Goal: Register for event/course

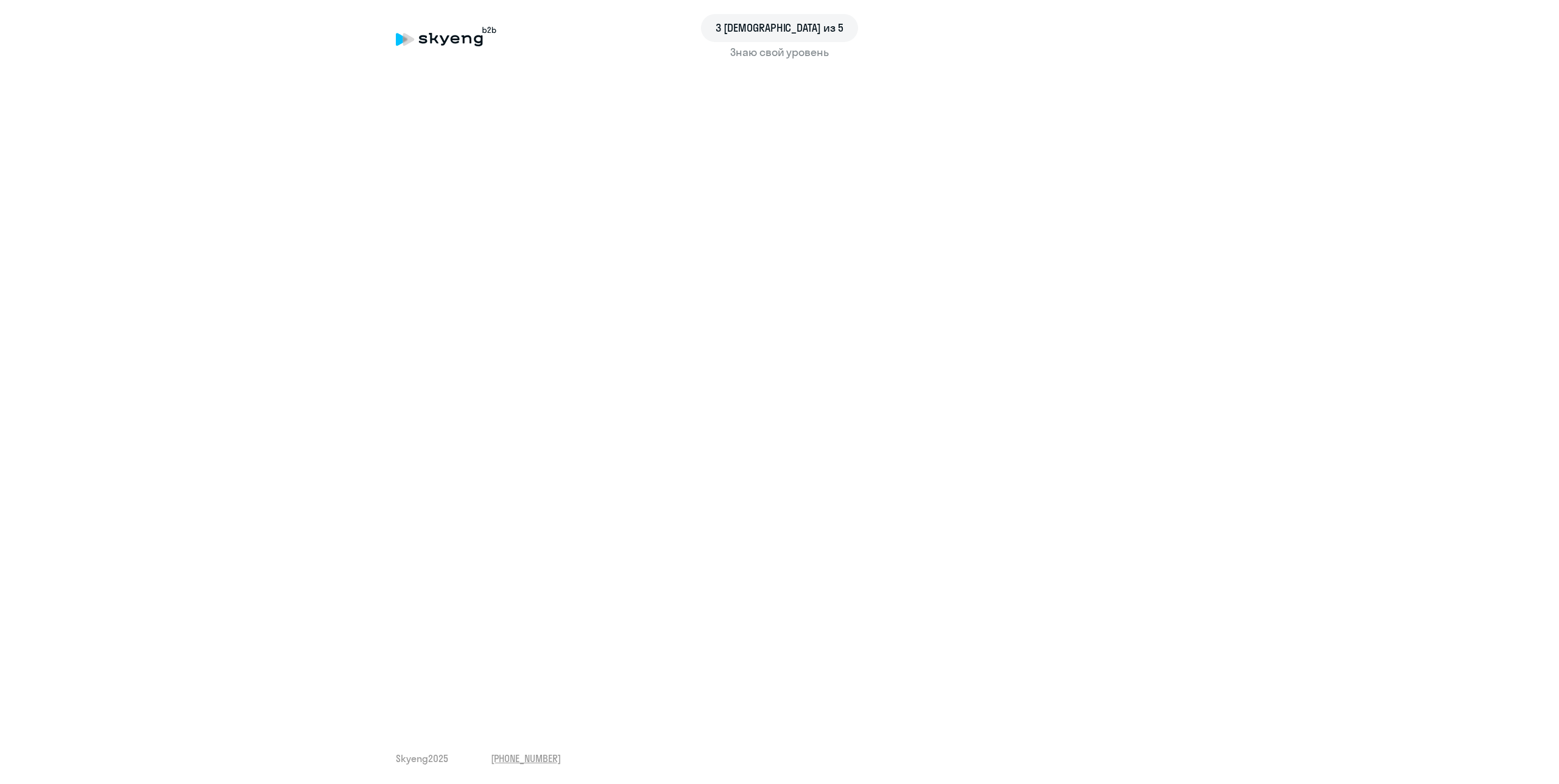
click at [760, 55] on div "Знаю свой уровень" at bounding box center [779, 52] width 767 height 16
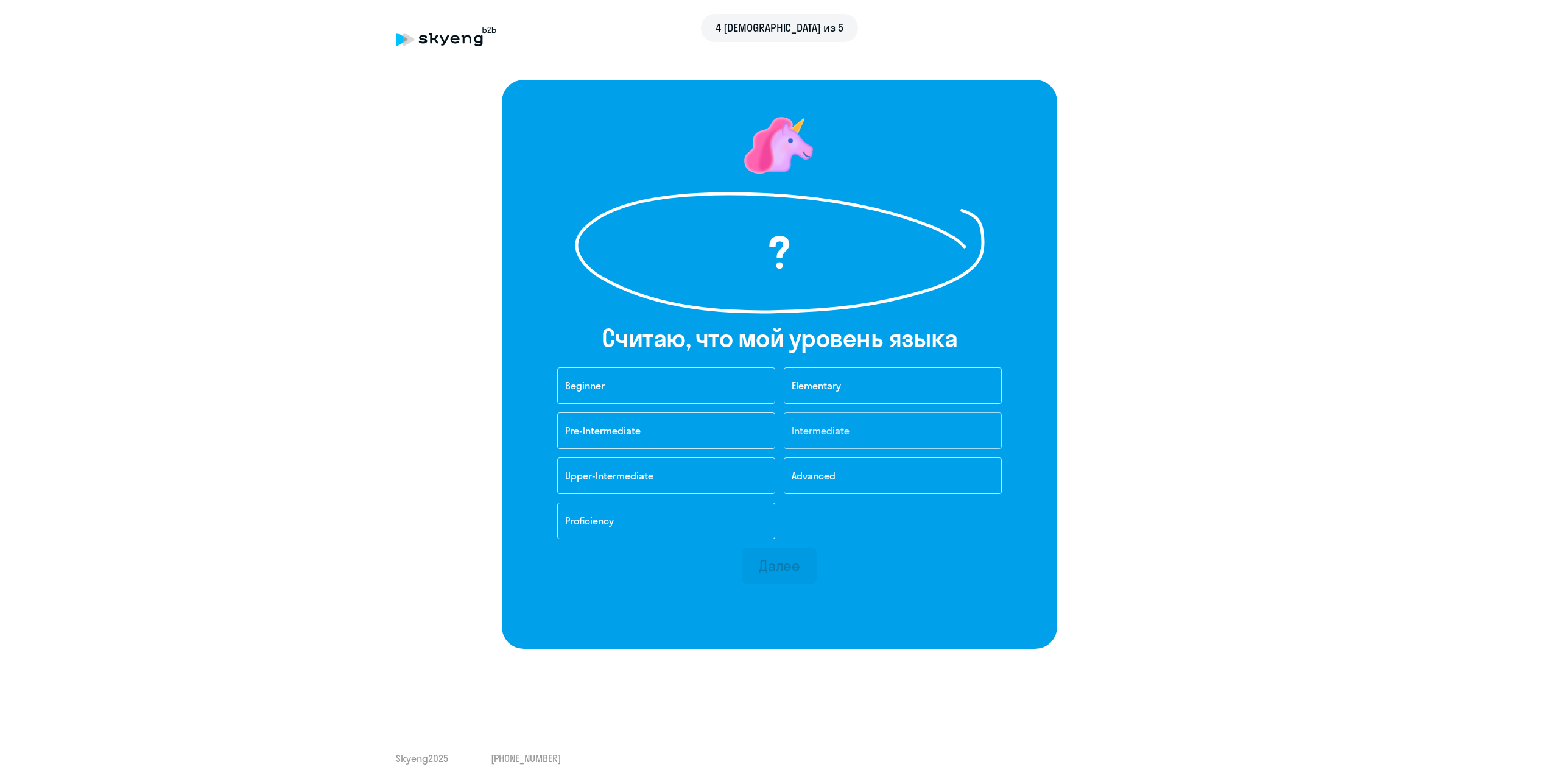
click at [856, 429] on button "Intermediate" at bounding box center [893, 431] width 218 height 36
click at [794, 567] on div "Далее" at bounding box center [780, 565] width 42 height 19
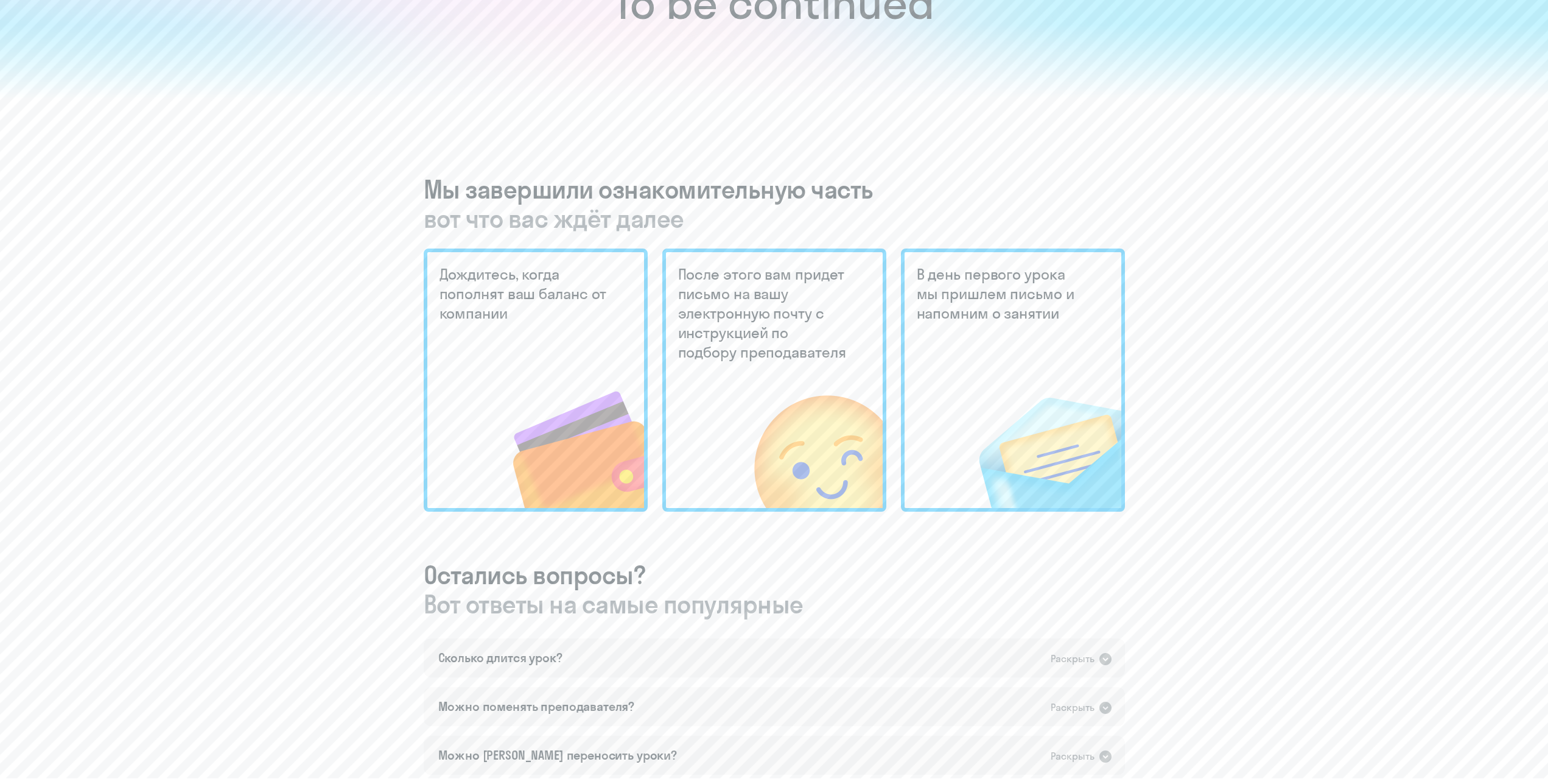
scroll to position [124, 0]
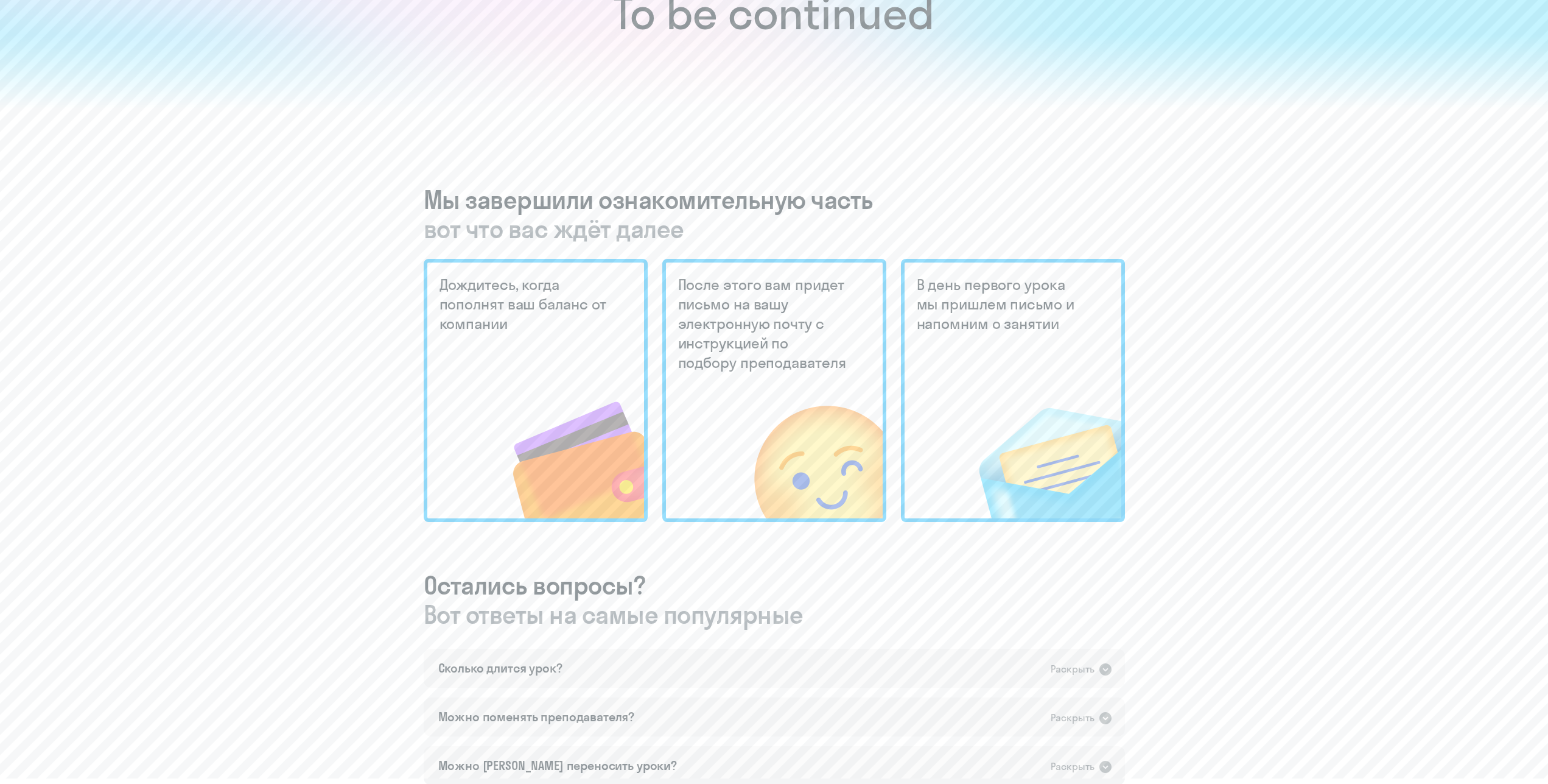
drag, startPoint x: 527, startPoint y: 302, endPoint x: 563, endPoint y: 254, distance: 60.0
click at [527, 298] on h5 "Дождитесь, когда пополнят ваш баланс от компании" at bounding box center [525, 303] width 171 height 58
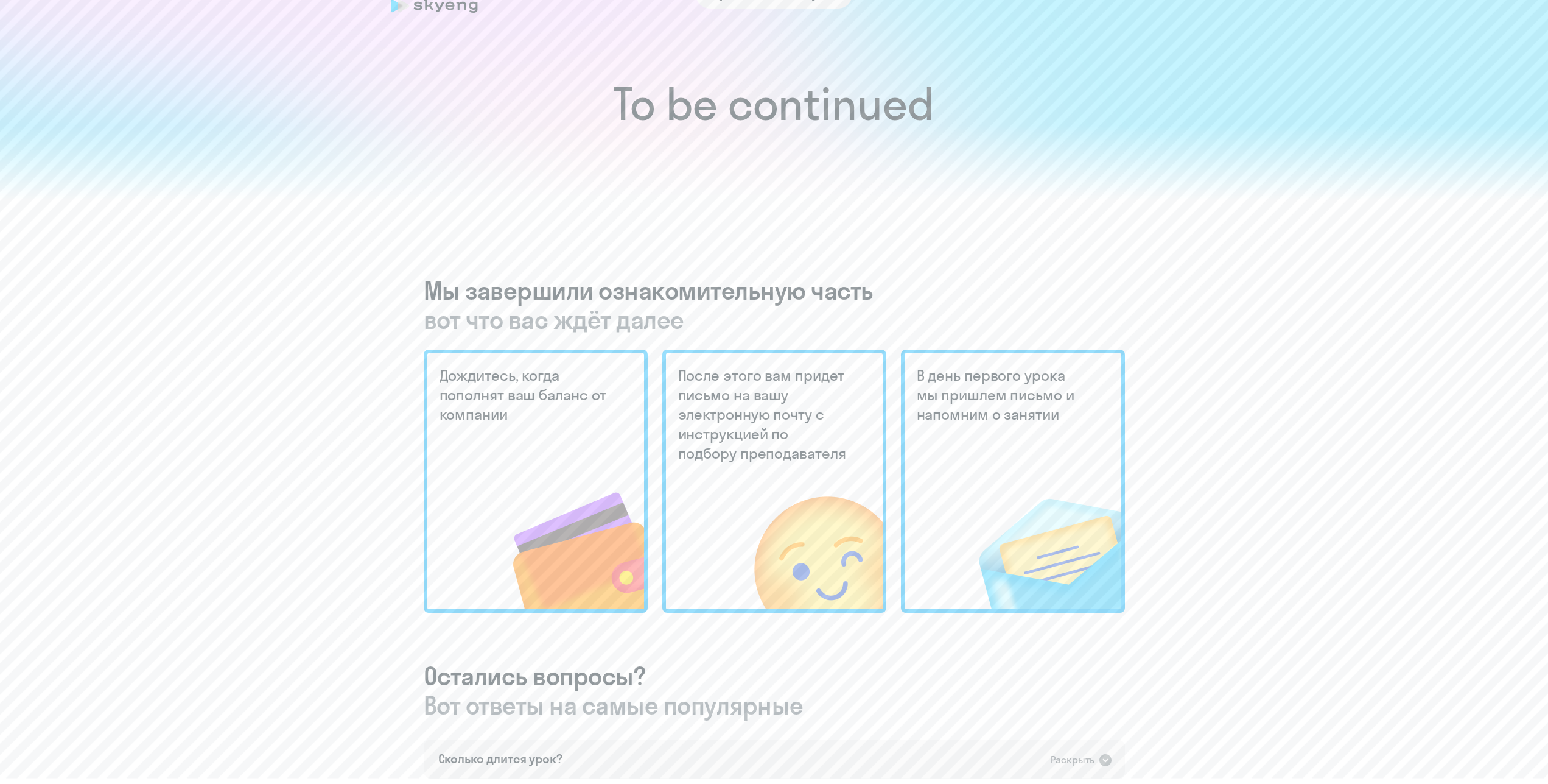
scroll to position [0, 0]
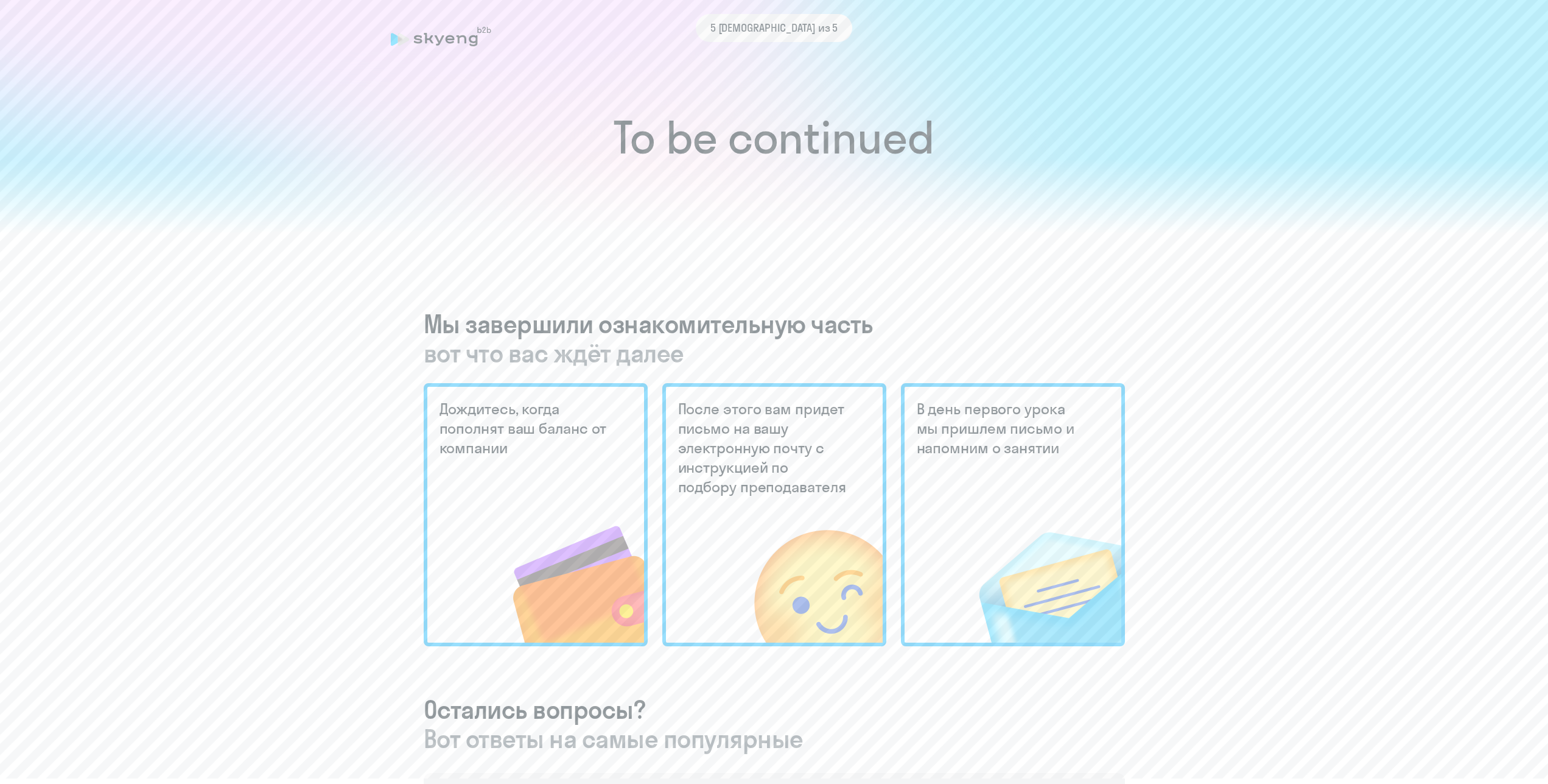
click at [444, 39] on div "5 [DEMOGRAPHIC_DATA] из 5" at bounding box center [774, 28] width 767 height 28
drag, startPoint x: 469, startPoint y: 36, endPoint x: 477, endPoint y: 36, distance: 8.0
click at [473, 36] on div "5 [DEMOGRAPHIC_DATA] из 5" at bounding box center [774, 28] width 767 height 28
click at [704, 496] on img at bounding box center [793, 560] width 179 height 164
drag, startPoint x: 560, startPoint y: 476, endPoint x: 648, endPoint y: 480, distance: 88.1
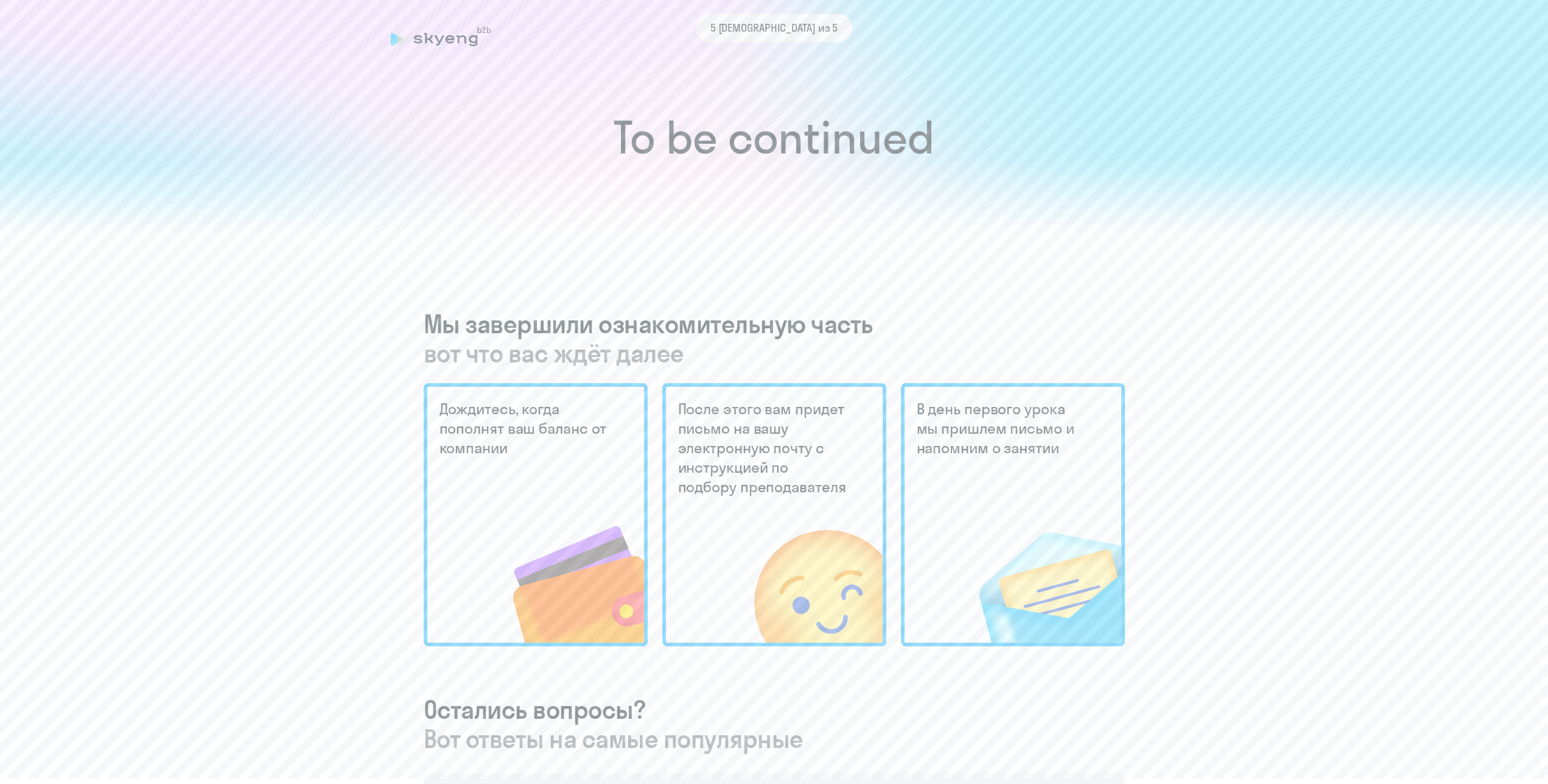
click at [560, 476] on div "Дождитесь, когда пополнят ваш баланс от компании" at bounding box center [536, 514] width 224 height 263
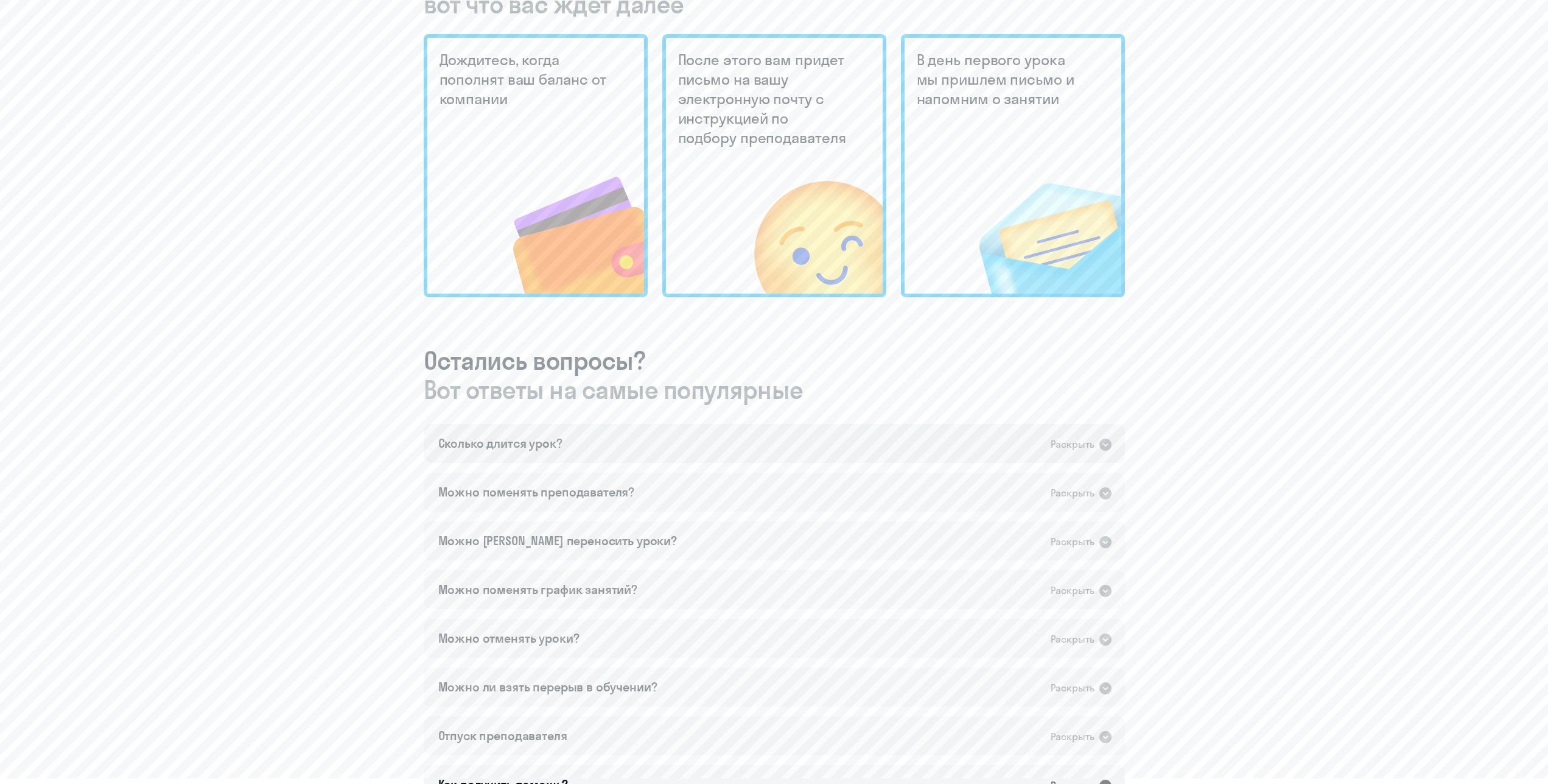
scroll to position [372, 0]
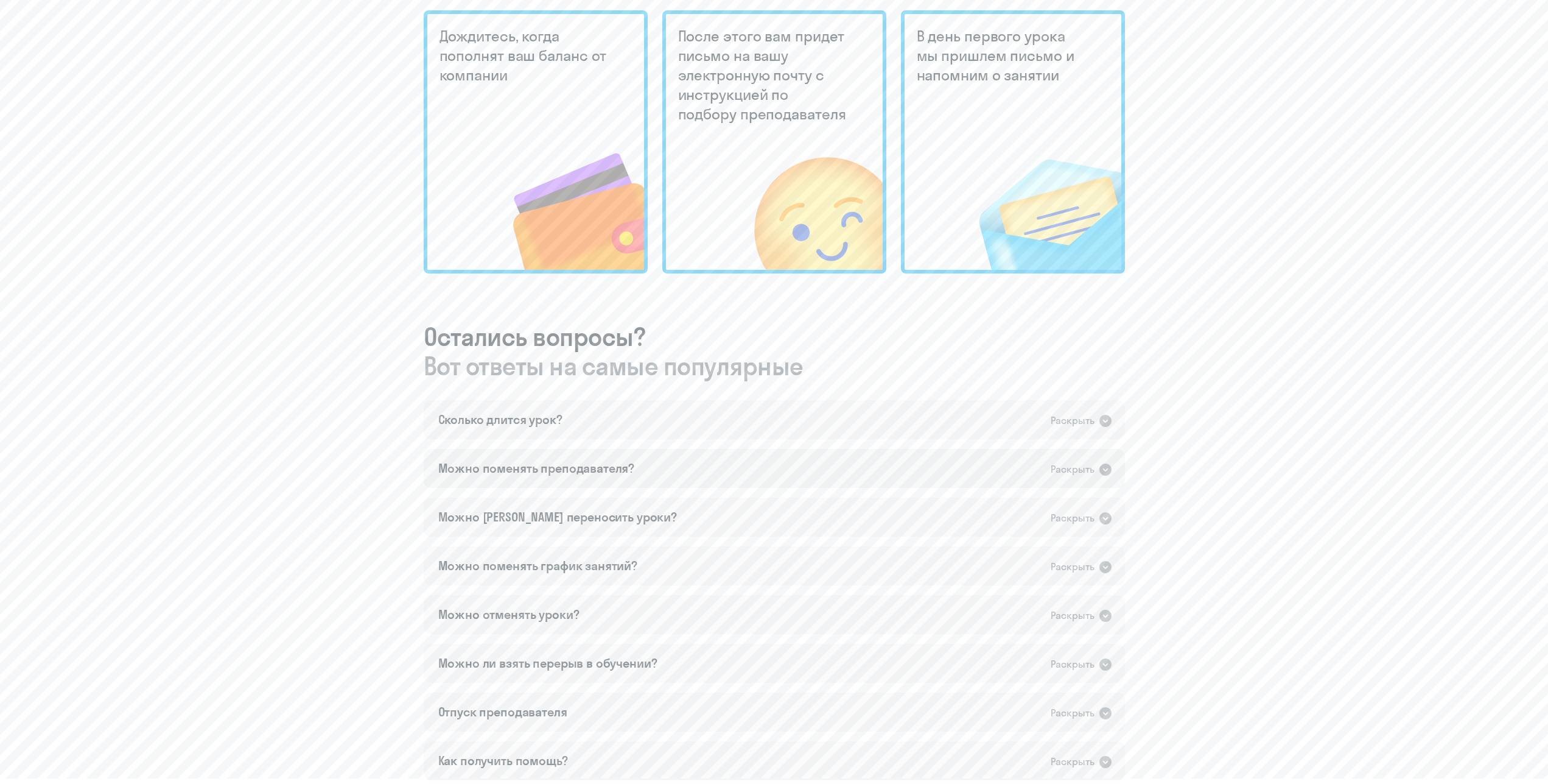
click at [637, 474] on div "Можно поменять преподавателя? Раскрыть" at bounding box center [774, 468] width 702 height 39
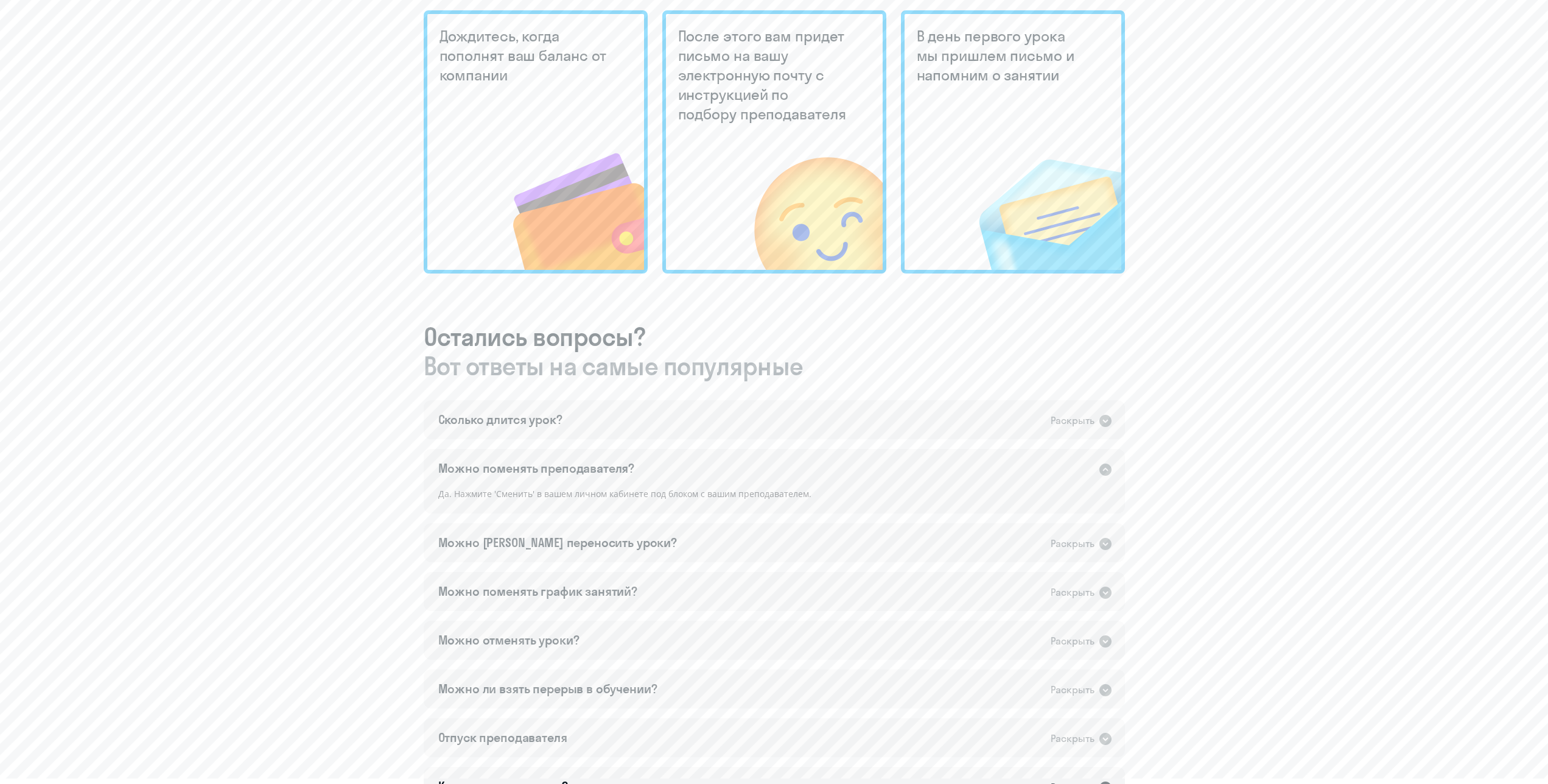
click at [646, 476] on div "Можно поменять преподавателя? Раскрыть" at bounding box center [774, 468] width 702 height 39
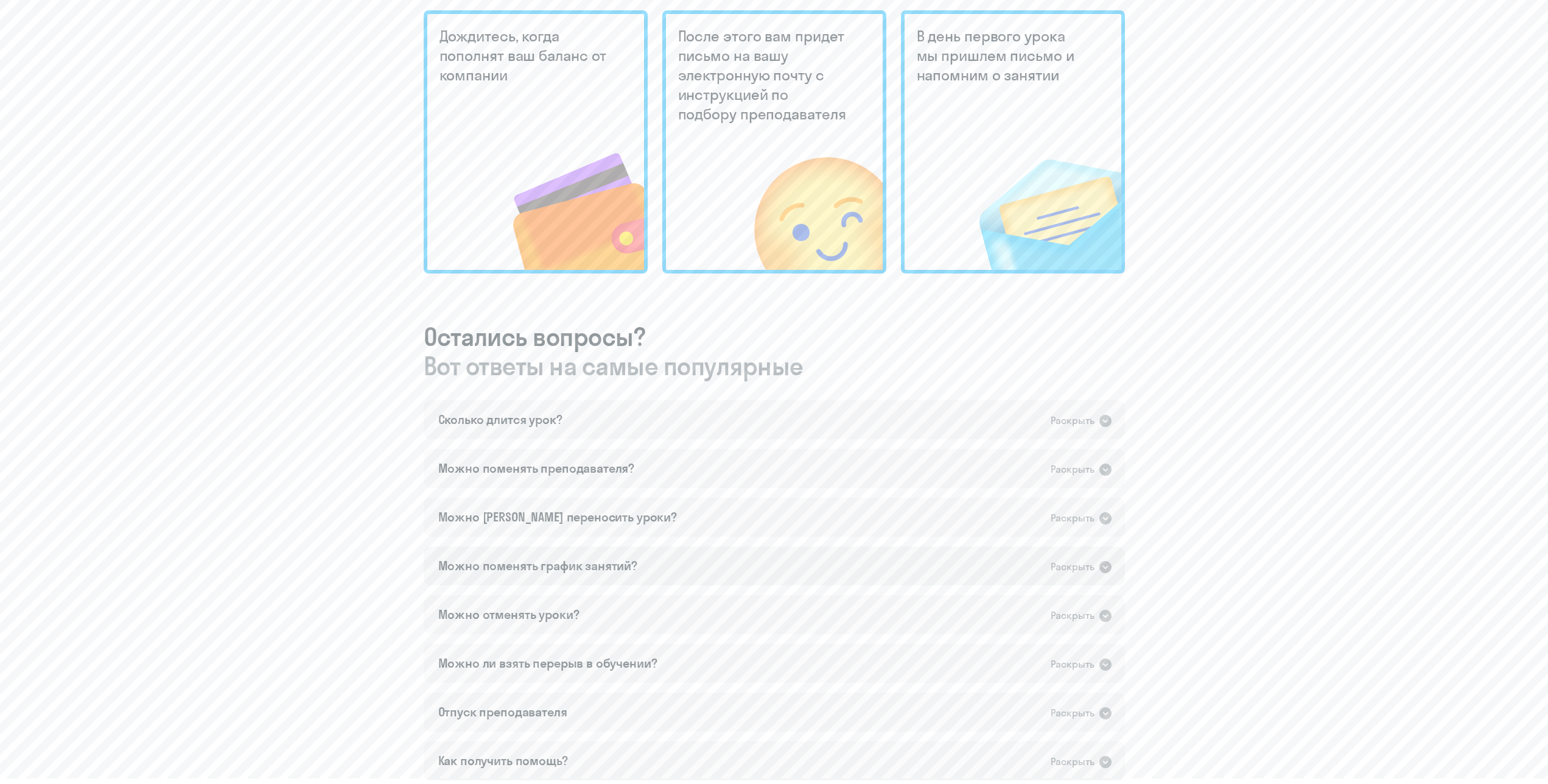
click at [663, 567] on div "Можно поменять график занятий? Раскрыть" at bounding box center [774, 566] width 702 height 39
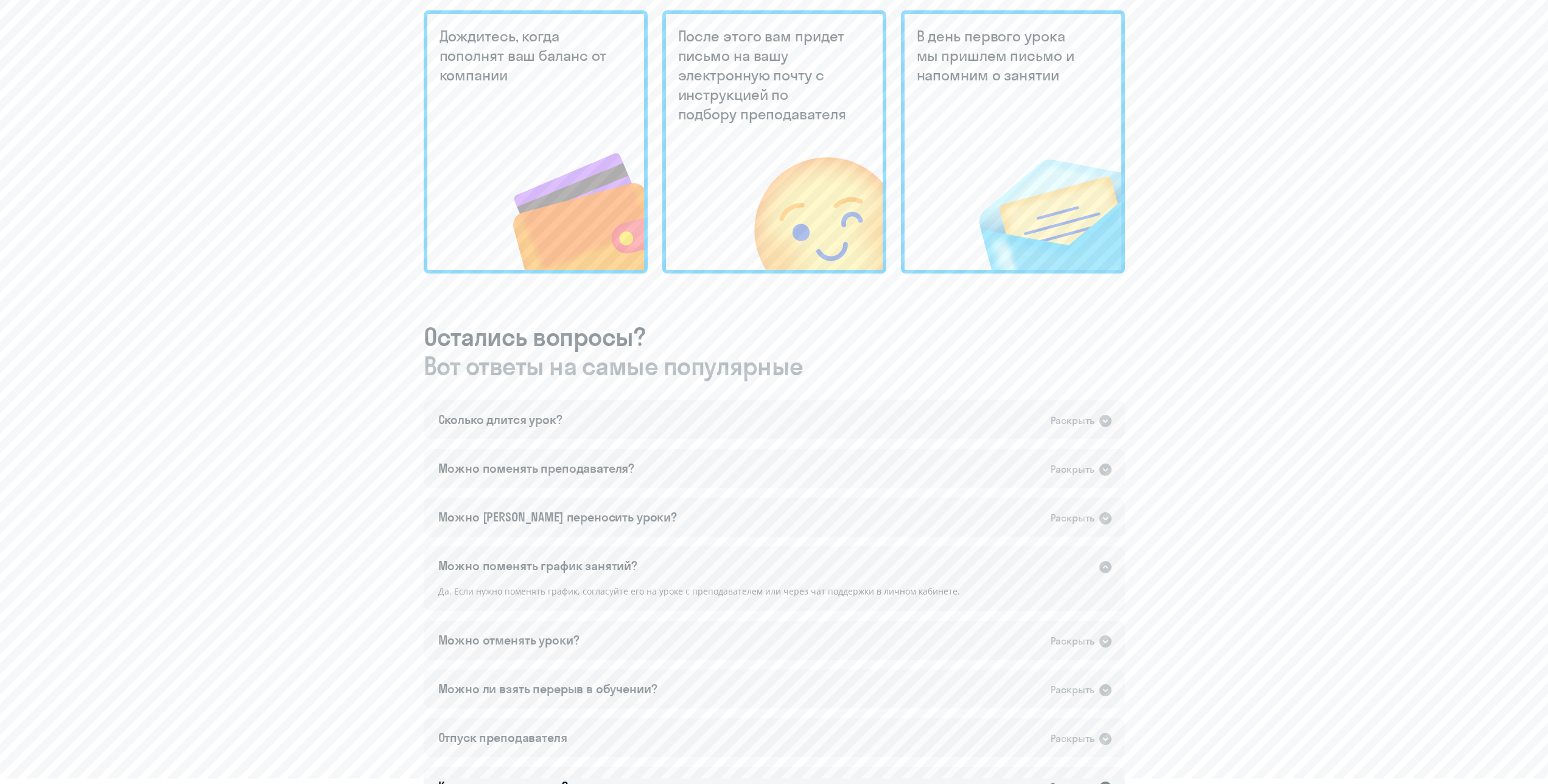
click at [664, 561] on div "Можно поменять график занятий? Раскрыть" at bounding box center [774, 566] width 702 height 39
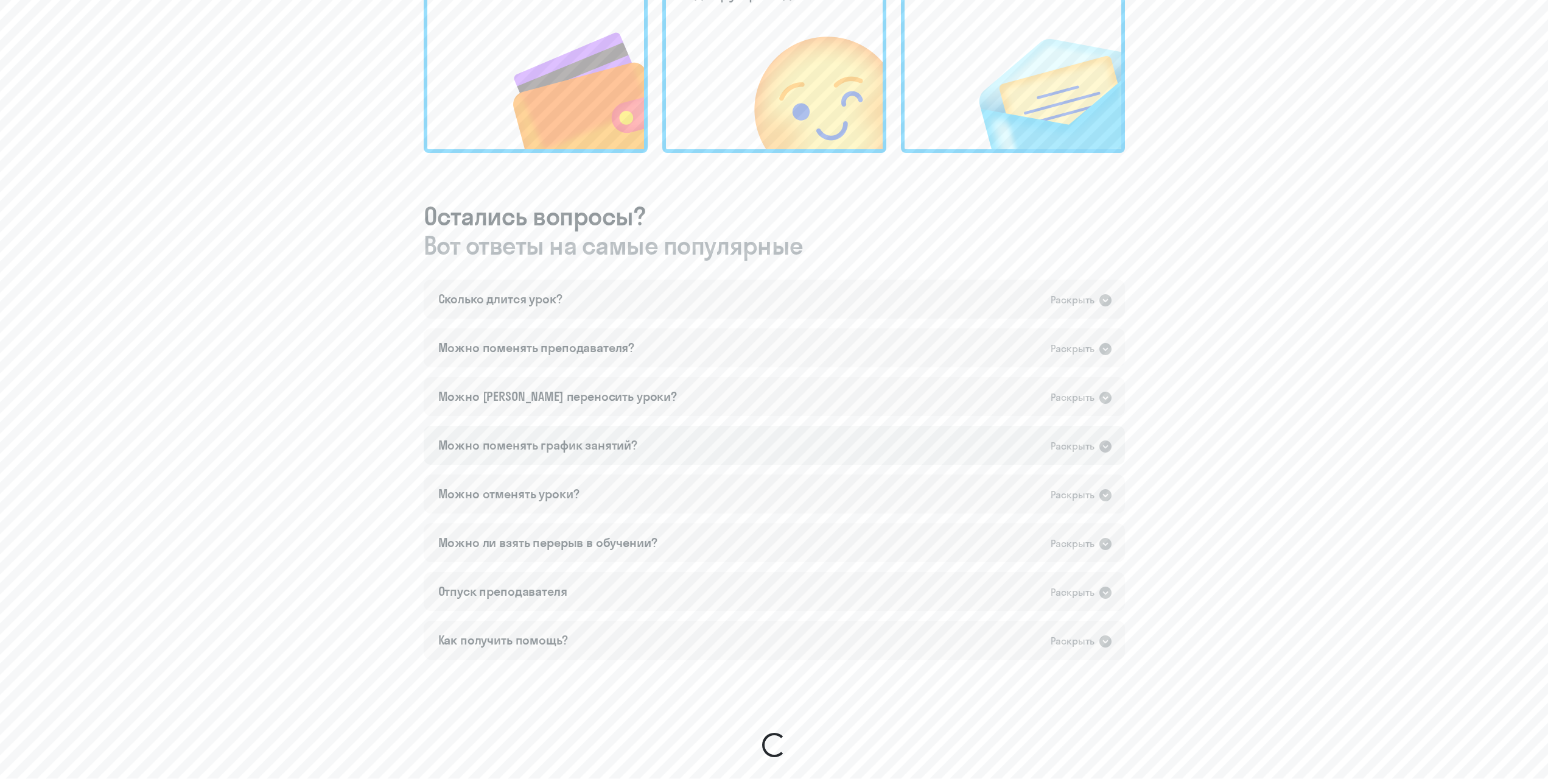
scroll to position [497, 0]
click at [663, 480] on div "Можно отменять уроки? Раскрыть" at bounding box center [774, 490] width 702 height 39
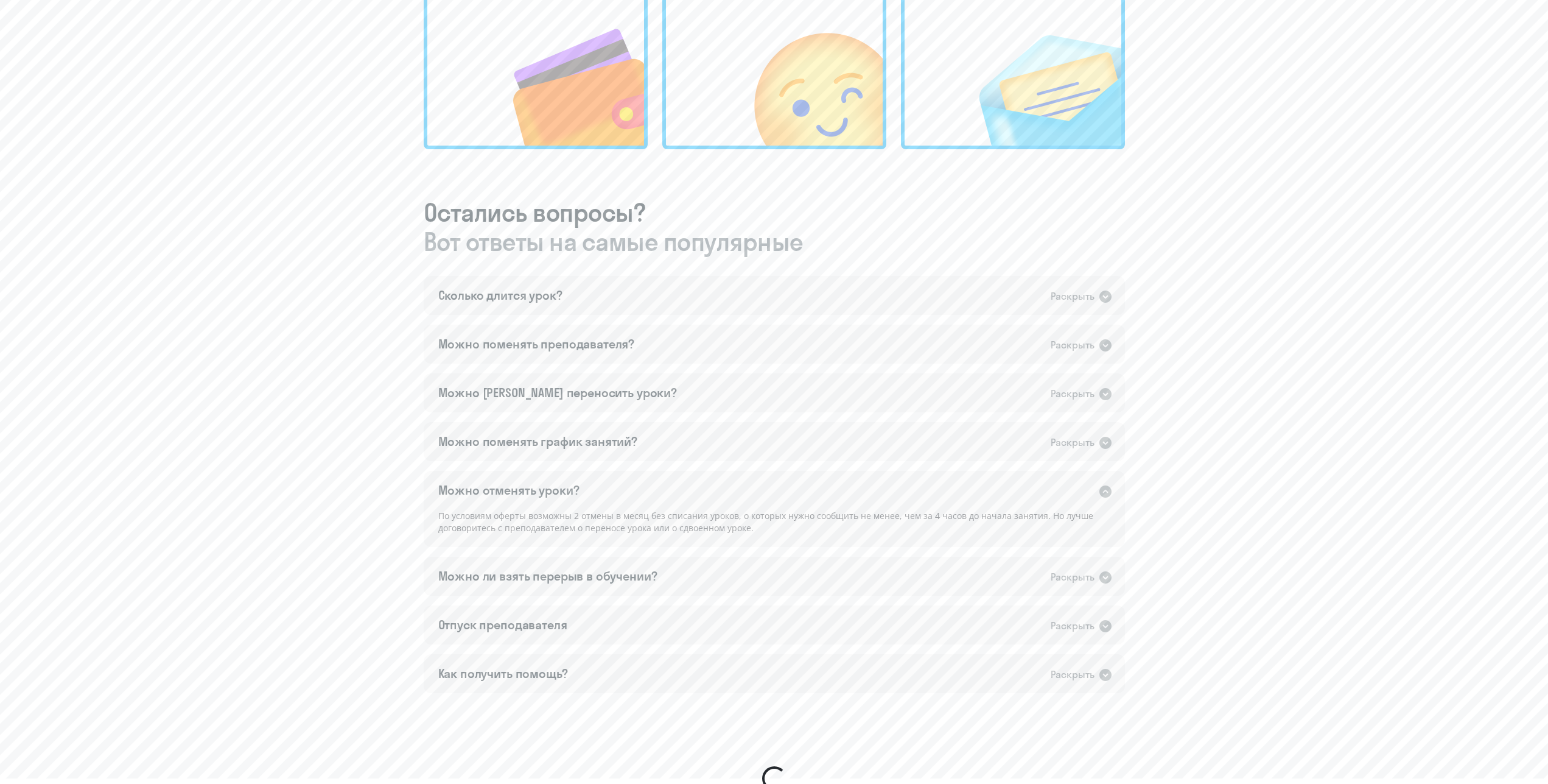
click at [662, 492] on div "Можно отменять уроки? Раскрыть" at bounding box center [774, 490] width 702 height 39
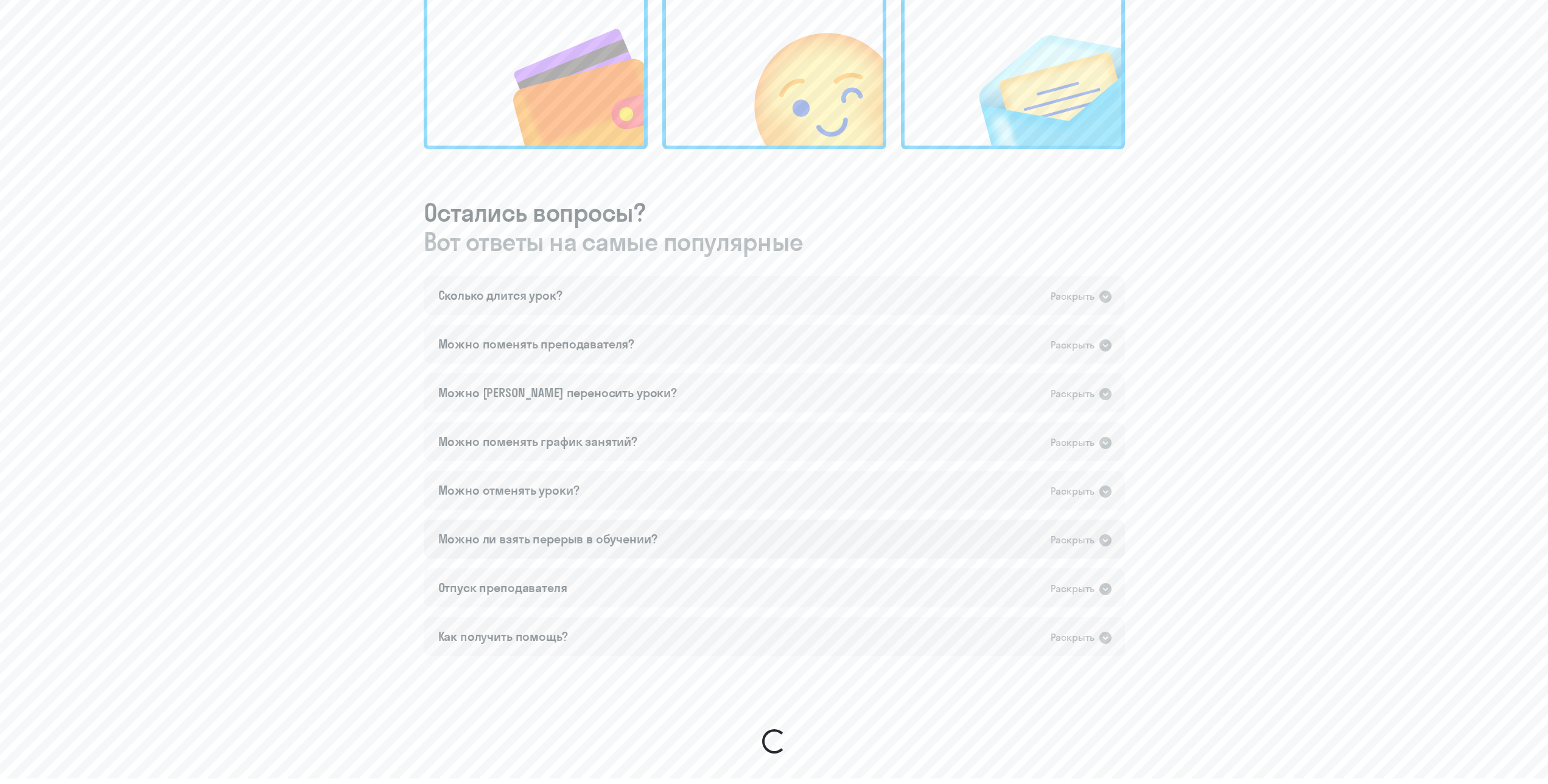
click at [622, 548] on div "Можно ли взять перерыв в обучении? Раскрыть" at bounding box center [774, 539] width 702 height 39
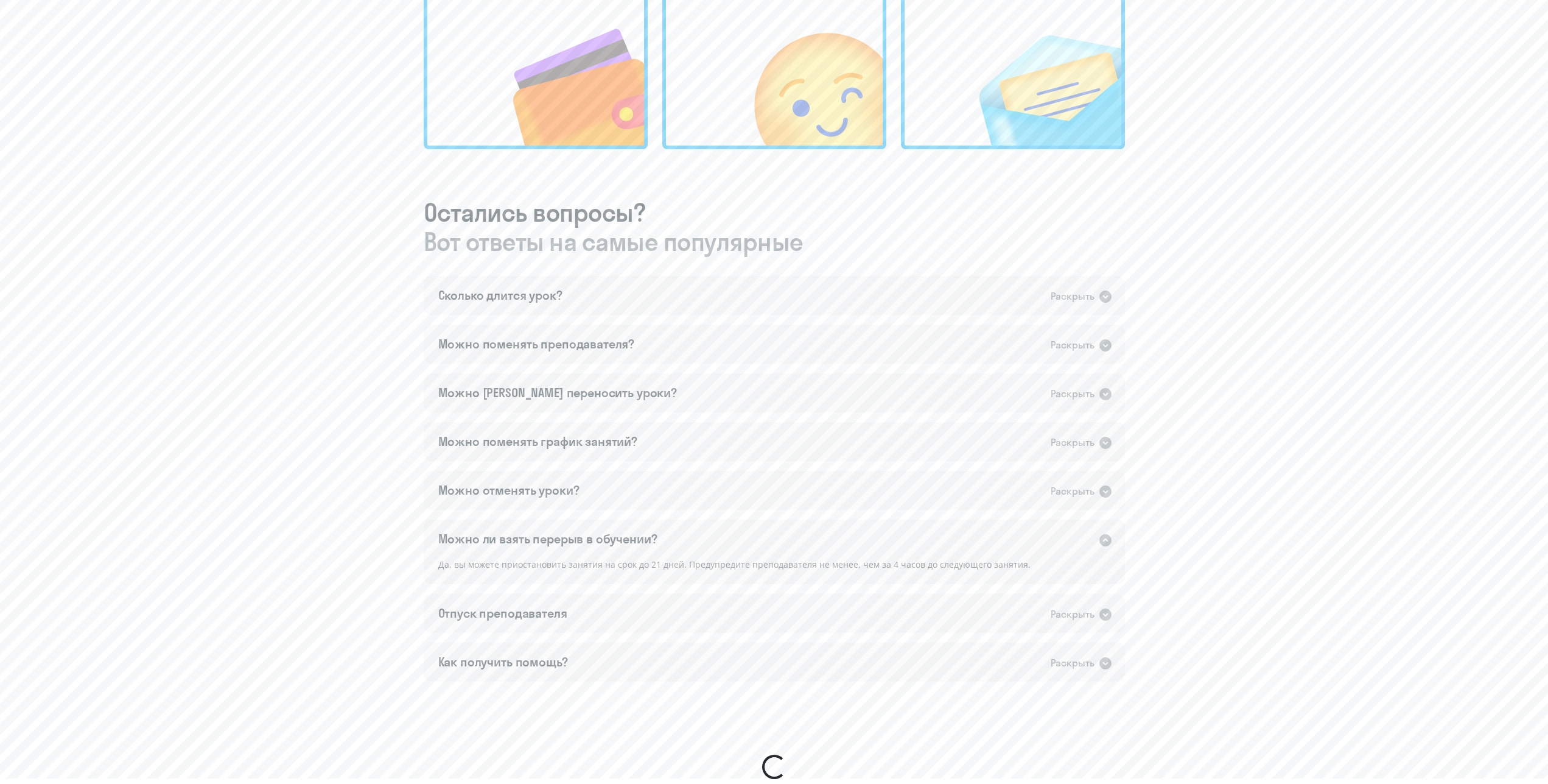
click at [636, 529] on div "Можно ли взять перерыв в обучении? Раскрыть" at bounding box center [774, 539] width 702 height 39
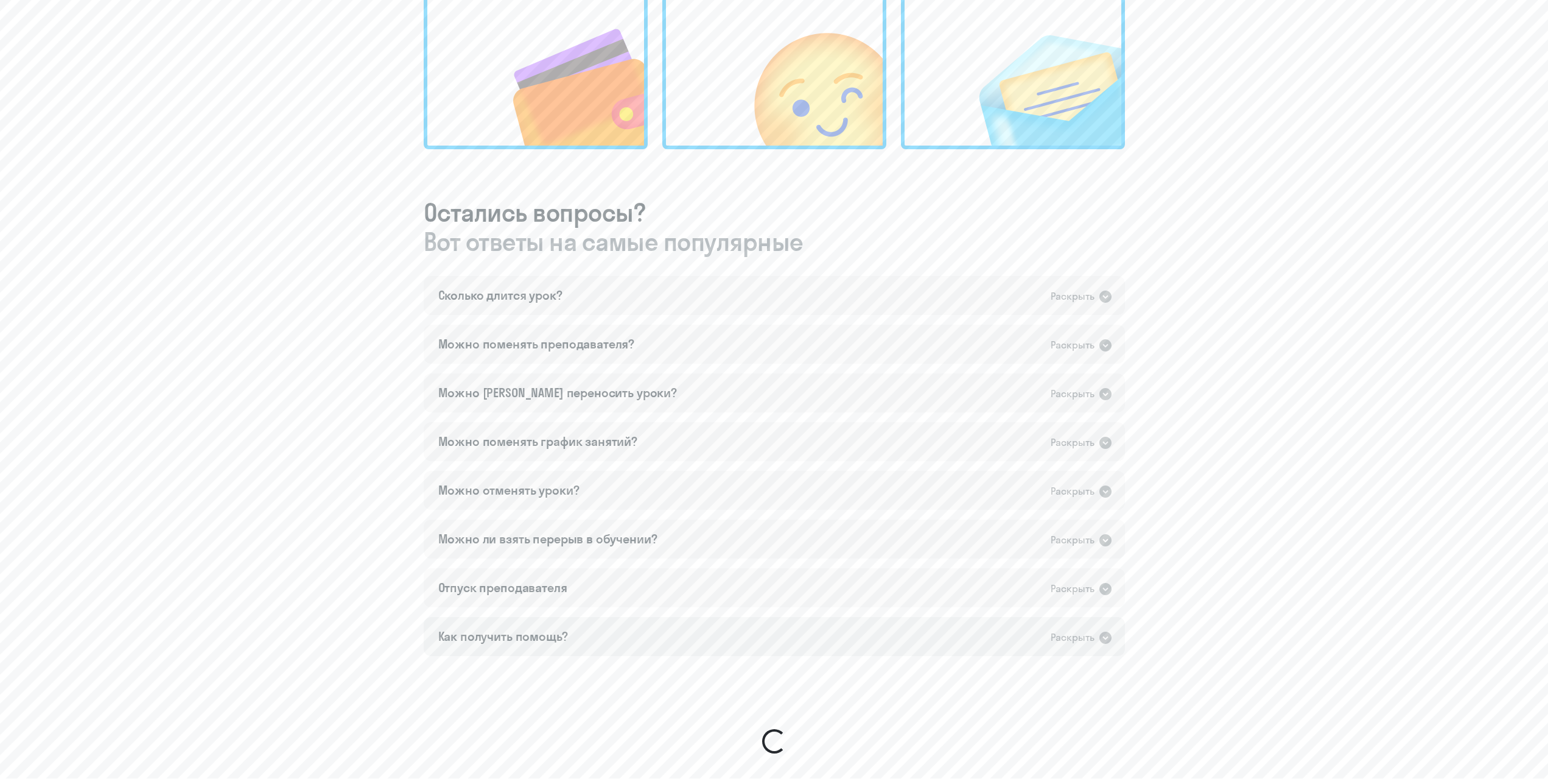
scroll to position [661, 0]
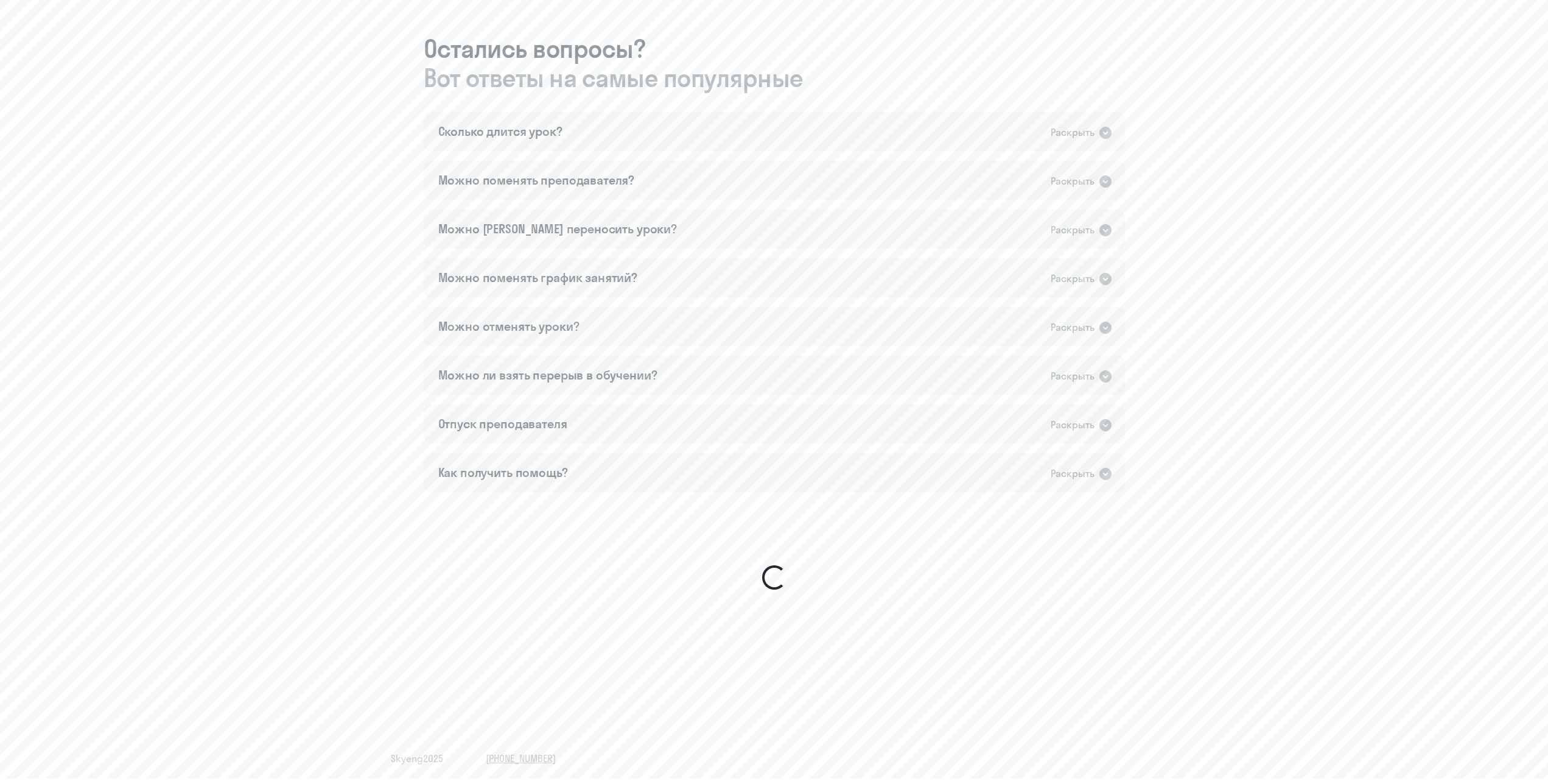
click at [773, 571] on div at bounding box center [774, 577] width 29 height 29
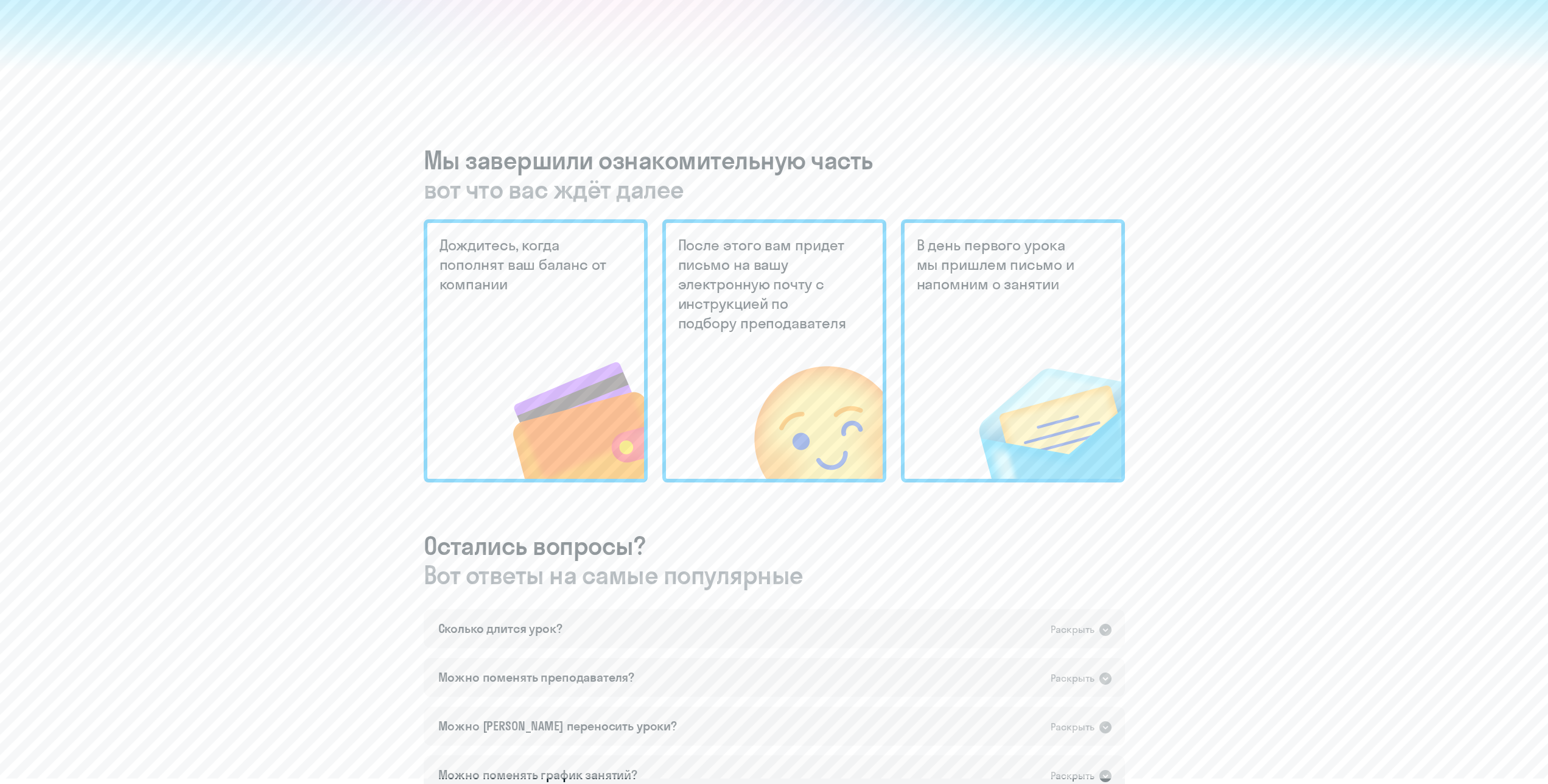
scroll to position [0, 0]
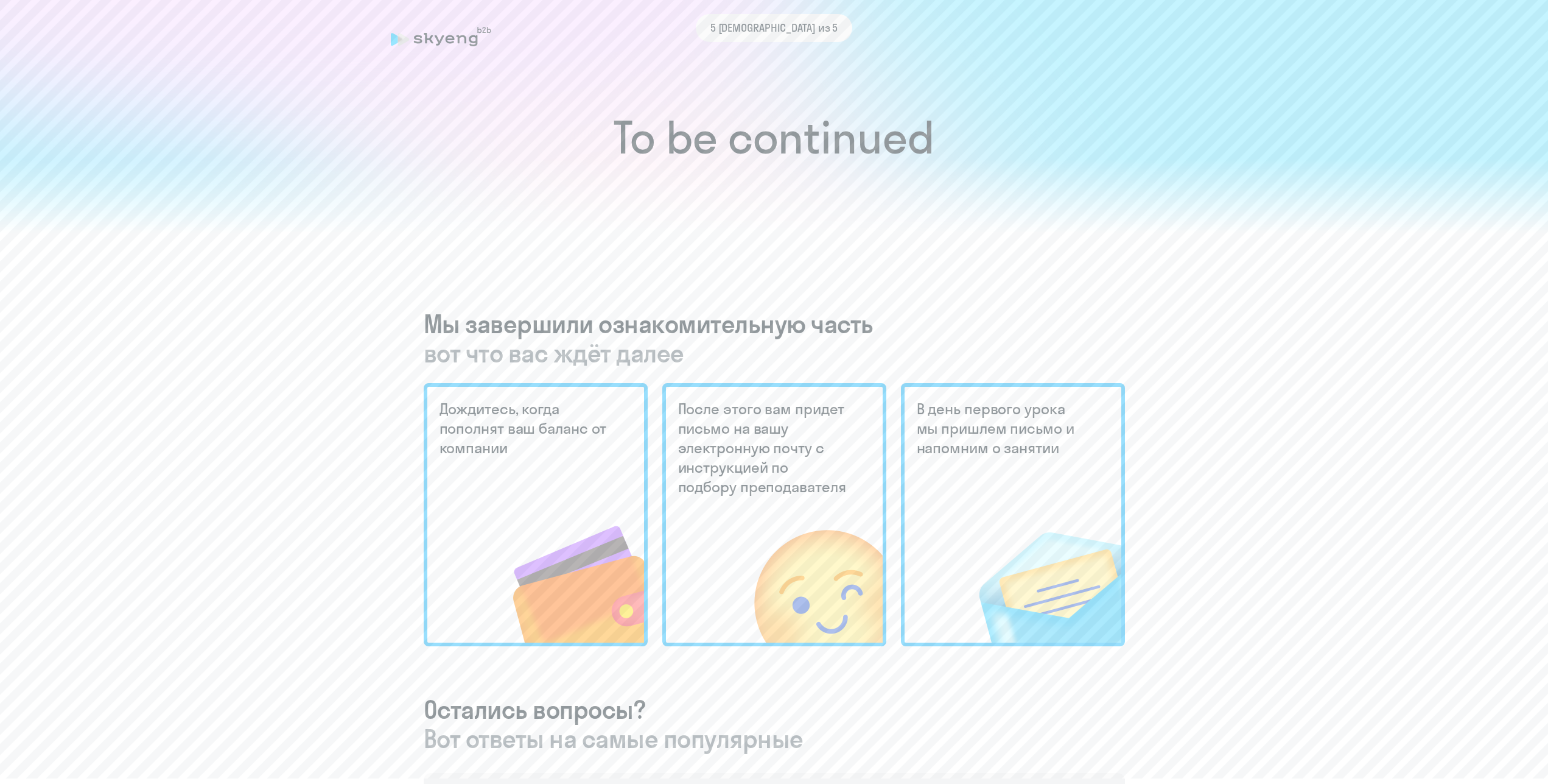
click at [700, 473] on h5 "После этого вам придет письмо на вашу электронную почту с инструкцией по подбор…" at bounding box center [764, 448] width 171 height 98
click at [809, 420] on h5 "После этого вам придет письмо на вашу электронную почту с инструкцией по подбор…" at bounding box center [764, 448] width 171 height 98
click at [1165, 419] on div "To be continued Мы завершили ознакомительную часть вот что вас ждёт далее Дожди…" at bounding box center [774, 545] width 1500 height 1216
click at [1005, 422] on h5 "В день первого урока мы пришлем письмо и напомним о занятии" at bounding box center [1002, 428] width 171 height 58
click at [455, 22] on div "5 [DEMOGRAPHIC_DATA] из 5" at bounding box center [774, 28] width 767 height 28
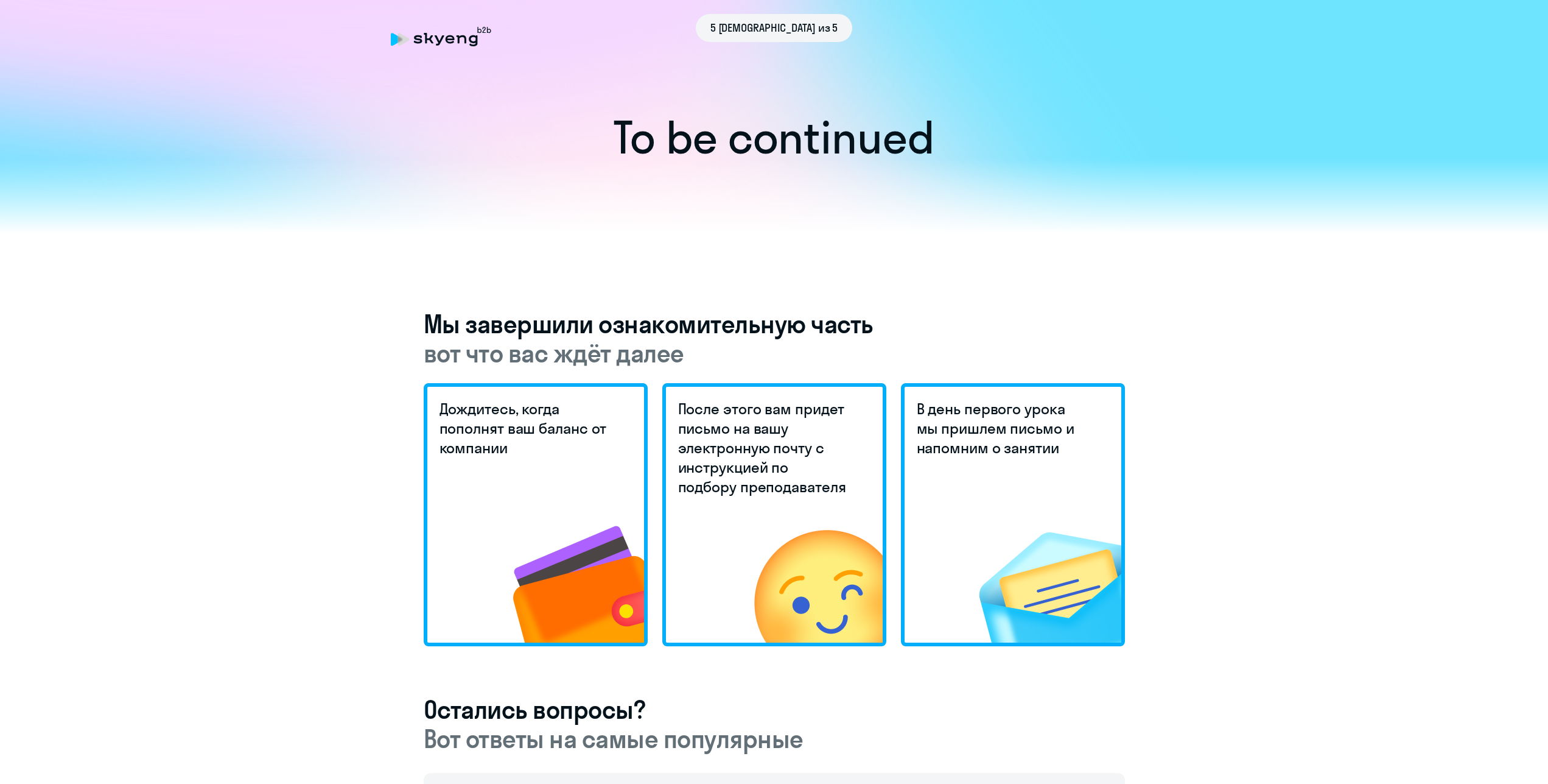
click at [899, 139] on h1 "To be continued" at bounding box center [774, 137] width 1500 height 43
